Goal: Obtain resource: Download file/media

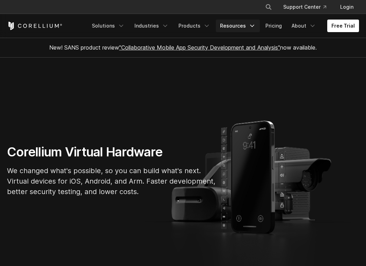
click at [237, 28] on link "Resources" at bounding box center [238, 26] width 44 height 13
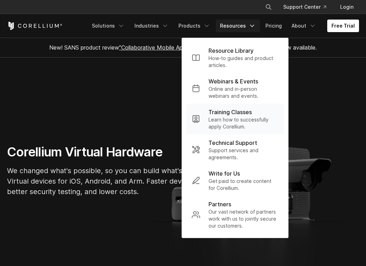
click at [237, 121] on p "Learn how to successfully apply Corellium." at bounding box center [244, 123] width 70 height 14
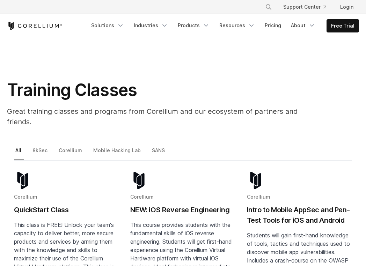
click at [177, 205] on h2 "NEW: iOS Reverse Engineering" at bounding box center [182, 210] width 105 height 10
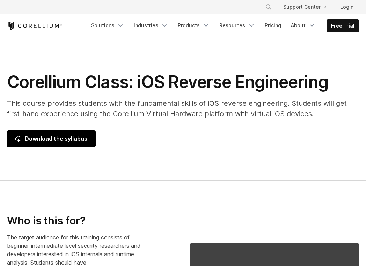
click at [78, 139] on span "Download the syllabus" at bounding box center [51, 139] width 72 height 8
